Goal: Task Accomplishment & Management: Use online tool/utility

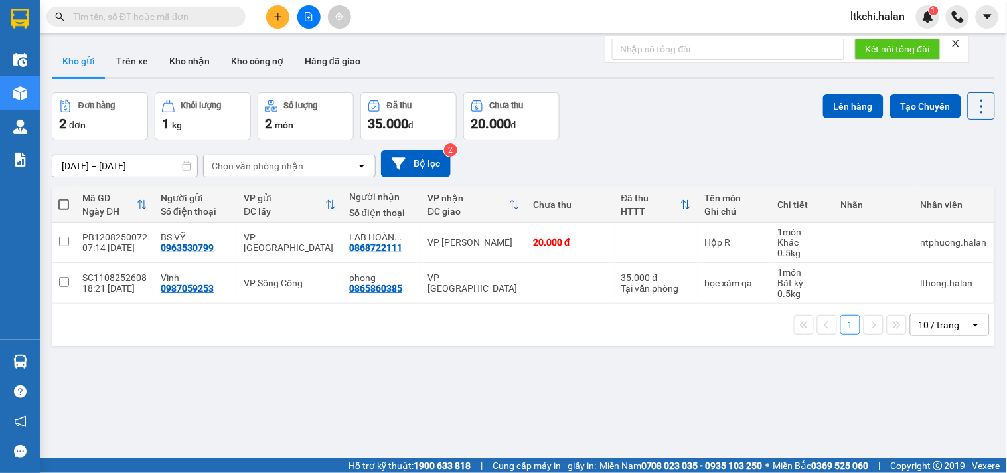
click at [185, 23] on input "text" at bounding box center [151, 16] width 157 height 15
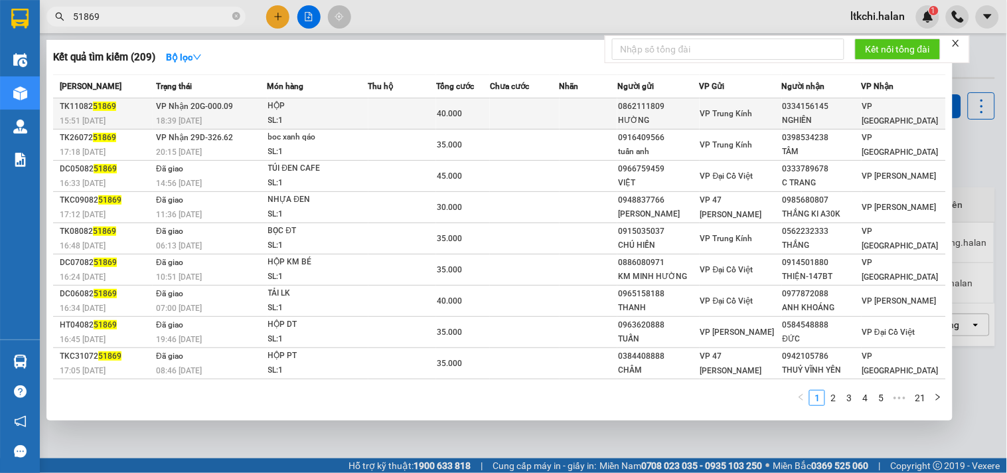
type input "51869"
click at [496, 112] on td at bounding box center [524, 113] width 69 height 31
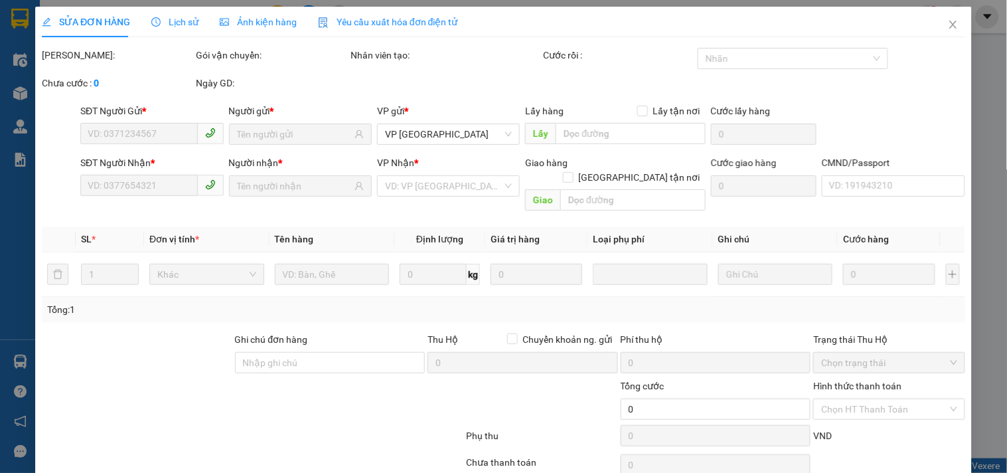
type input "0862111809"
type input "HƯỜNG"
type input "0334156145"
type input "NGHIÊN"
type input "40.000"
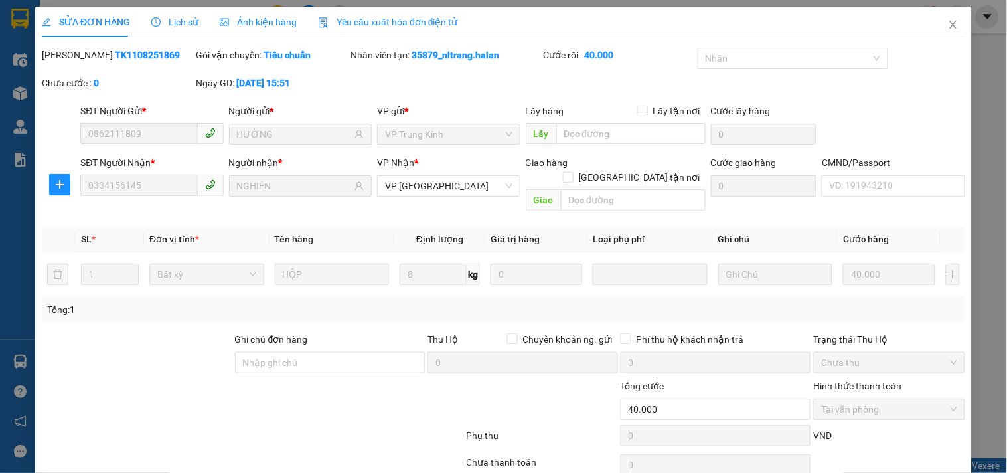
scroll to position [48, 0]
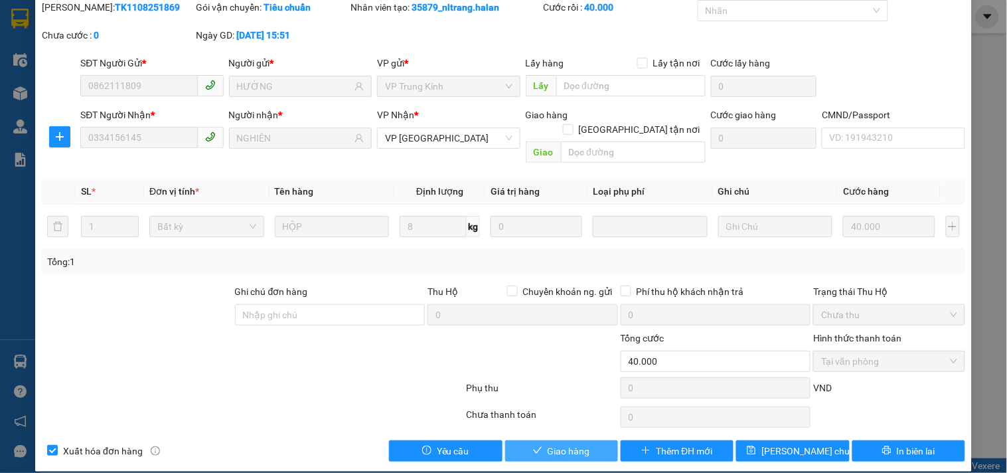
click at [567, 444] on span "Giao hàng" at bounding box center [569, 451] width 42 height 15
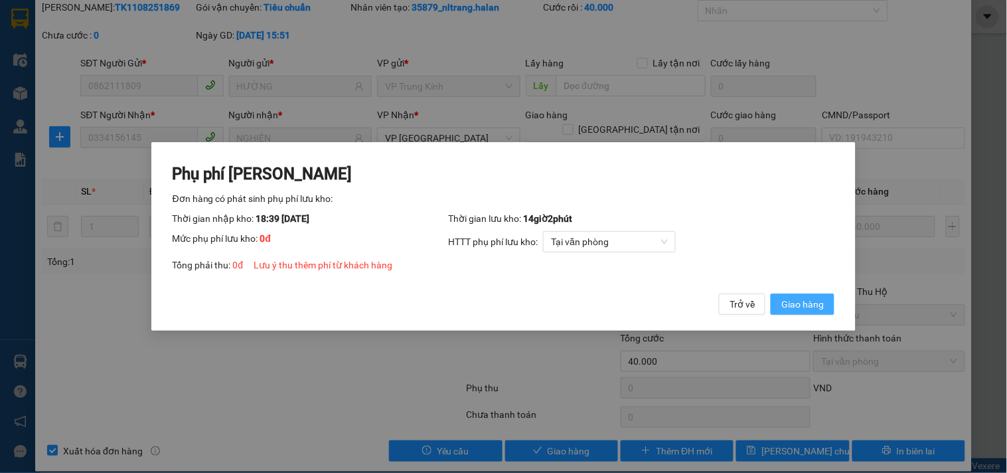
click at [805, 305] on span "Giao hàng" at bounding box center [802, 304] width 42 height 15
